Goal: Transaction & Acquisition: Purchase product/service

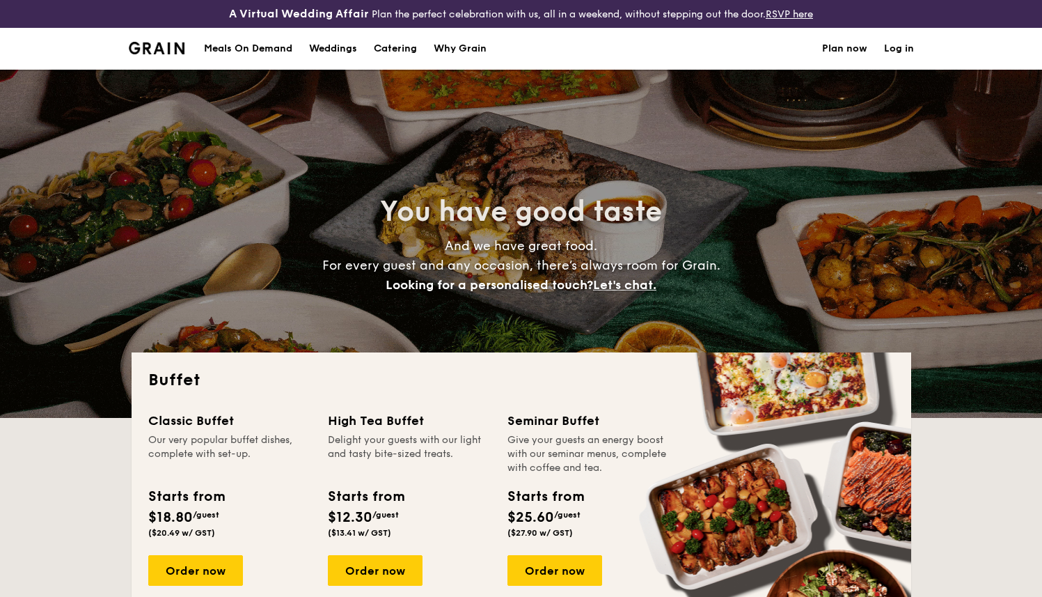
select select
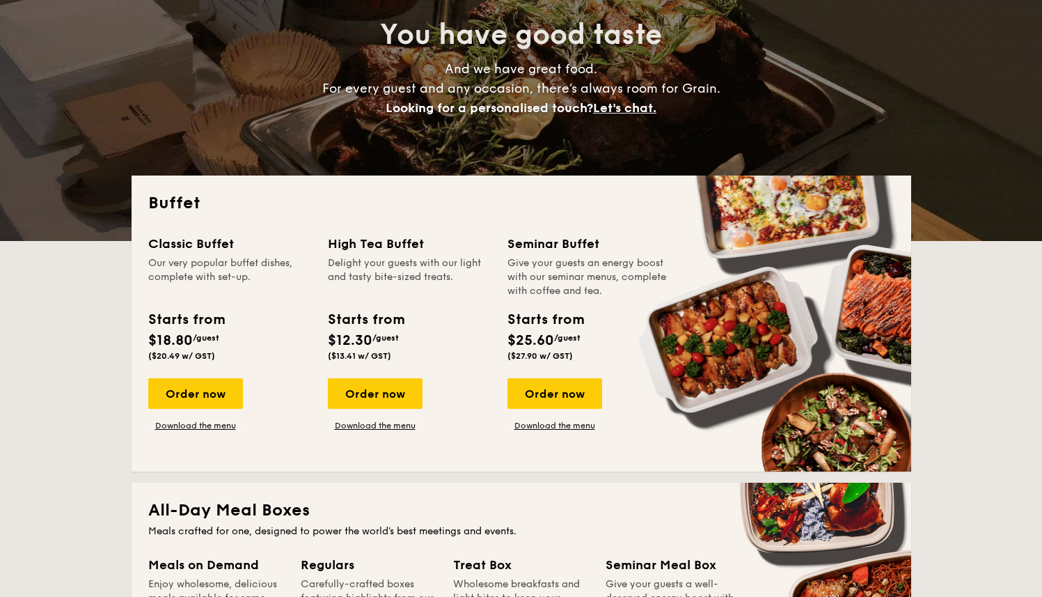
scroll to position [211, 0]
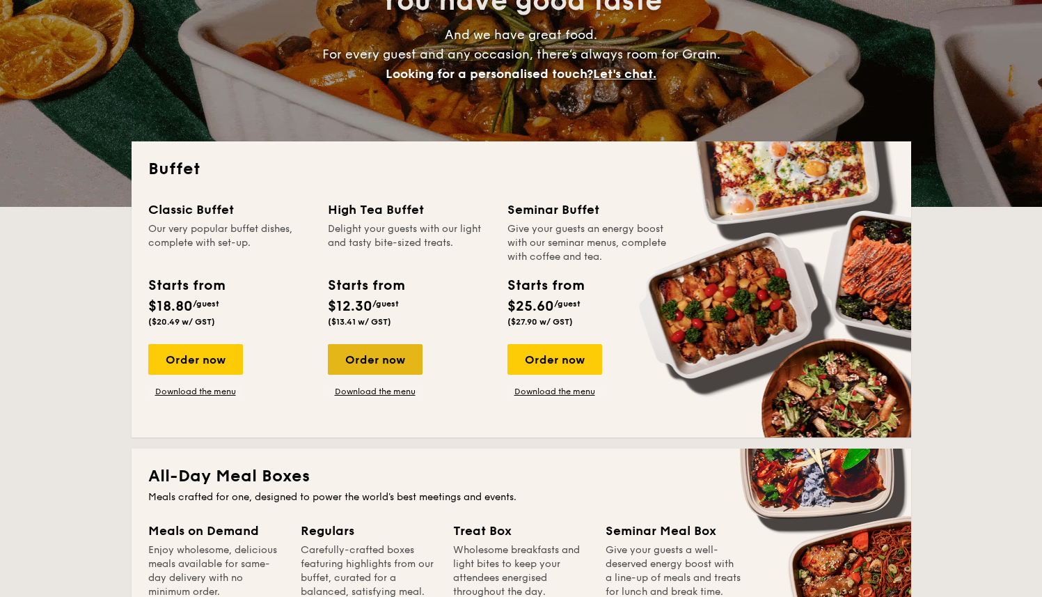
click at [384, 356] on div "Order now" at bounding box center [375, 359] width 95 height 31
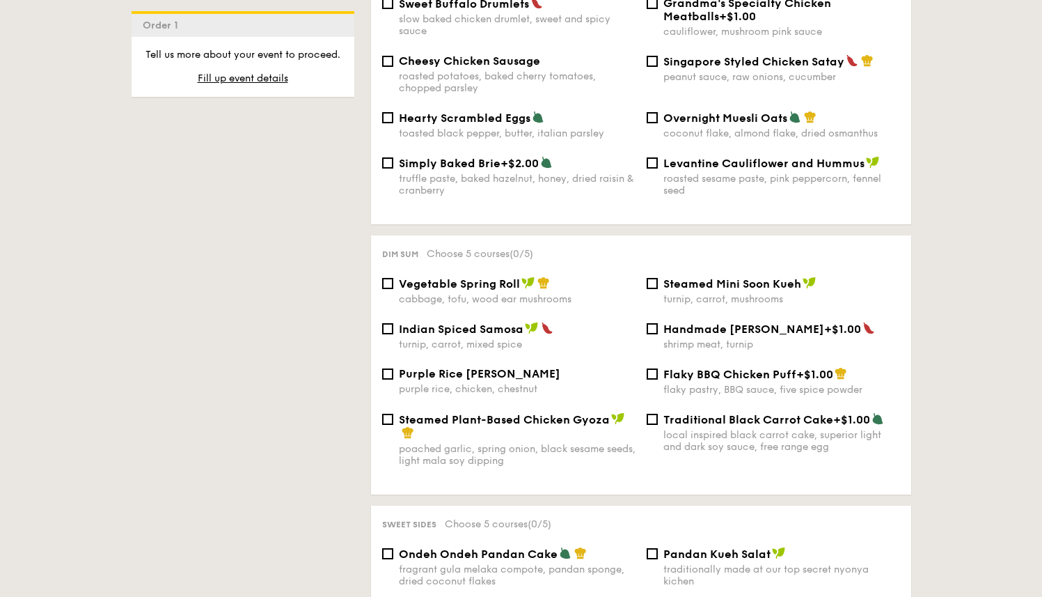
scroll to position [1135, 0]
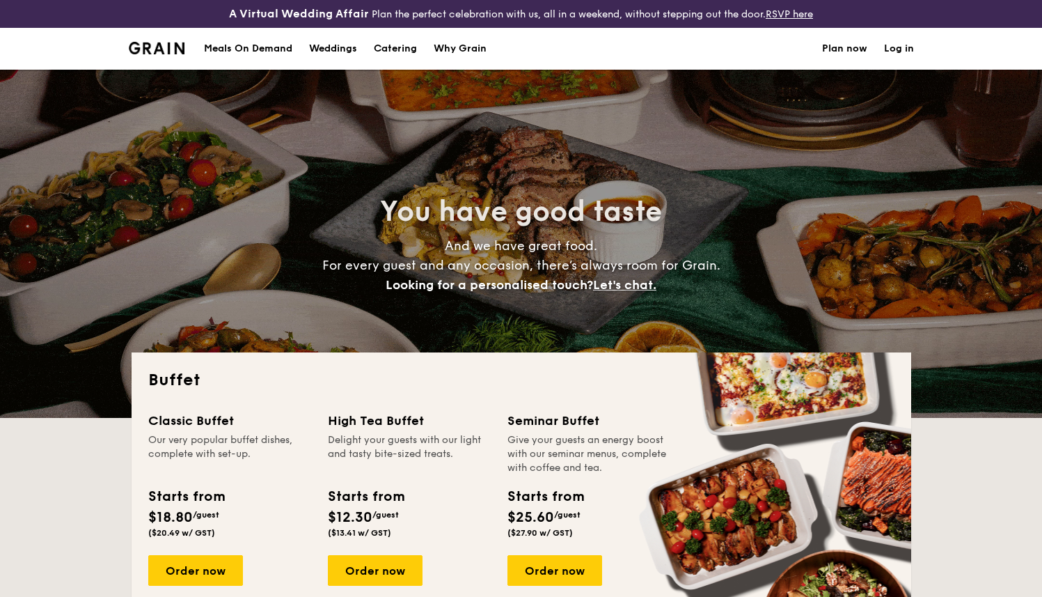
select select
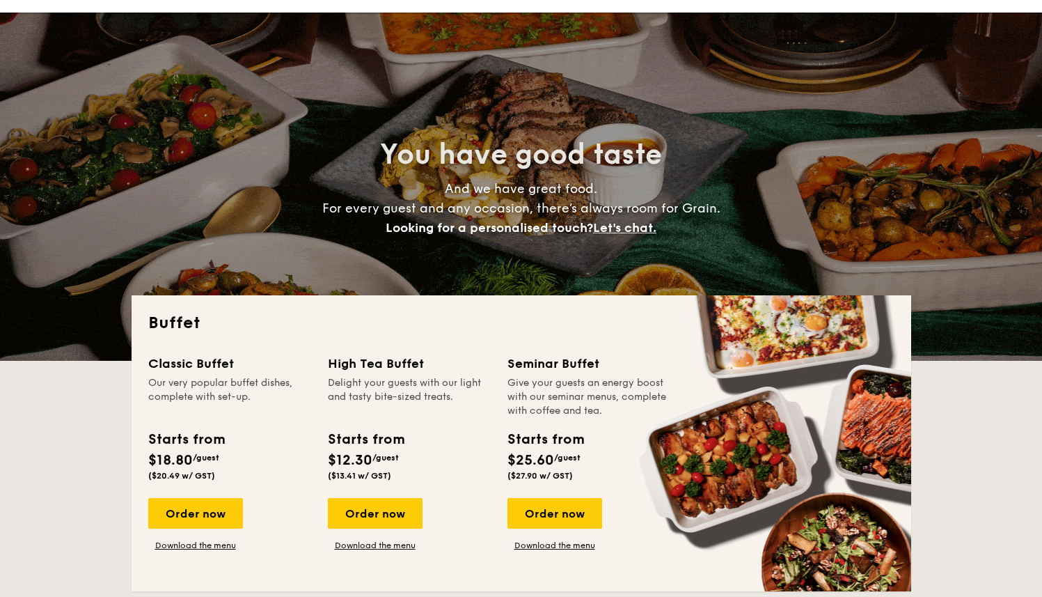
scroll to position [93, 0]
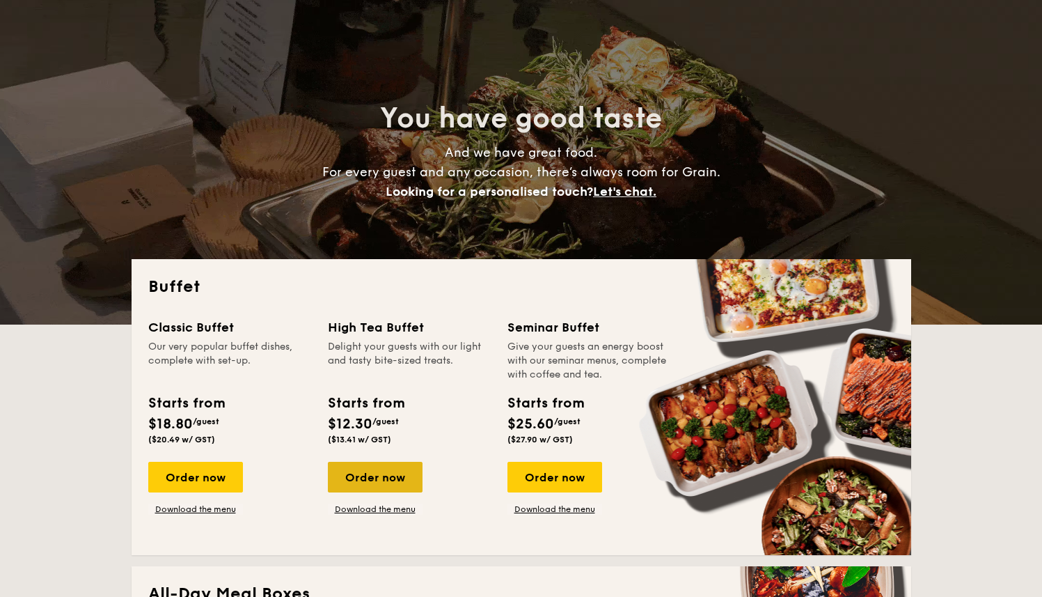
click at [378, 479] on div "Order now" at bounding box center [375, 477] width 95 height 31
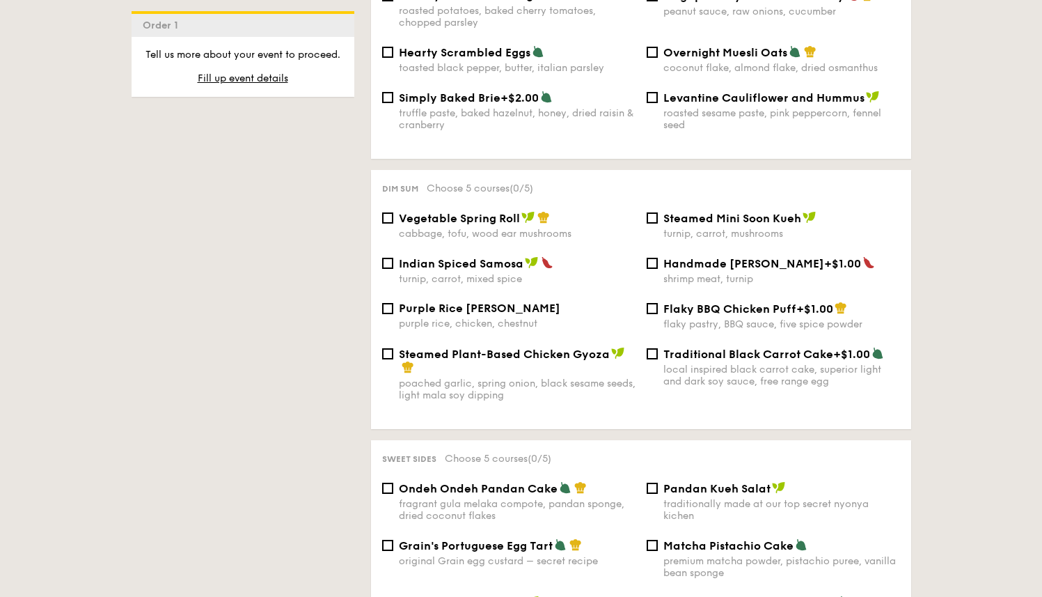
scroll to position [1127, 0]
